Goal: Transaction & Acquisition: Purchase product/service

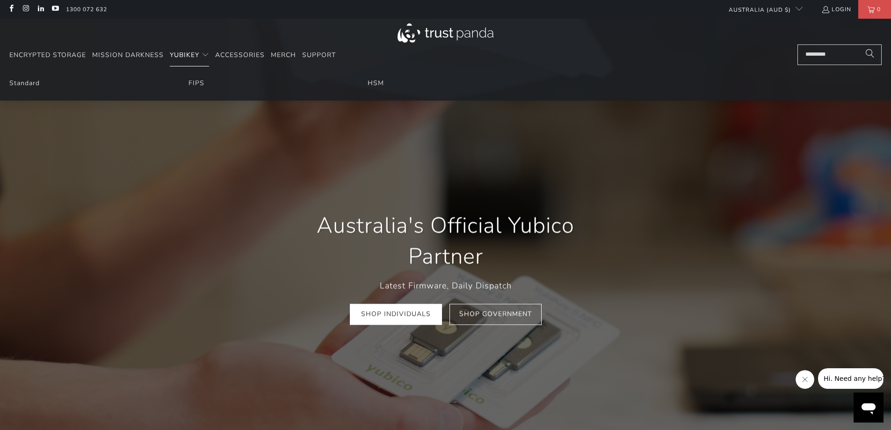
click at [186, 57] on span "YubiKey" at bounding box center [184, 55] width 29 height 9
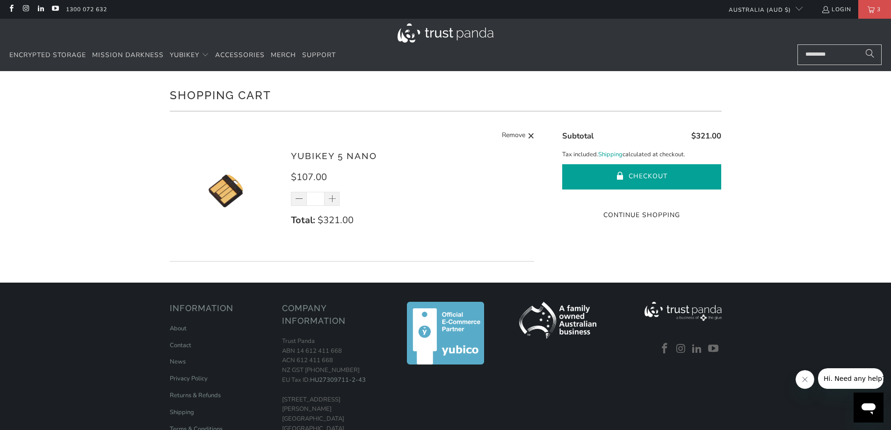
click at [641, 175] on button "Checkout" at bounding box center [641, 176] width 159 height 25
